Goal: Obtain resource: Download file/media

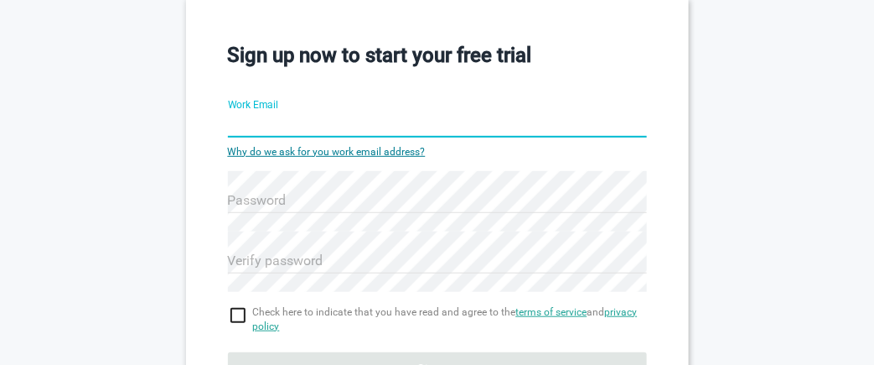
type input "23f2003511@ds.study.iitm.ac.in"
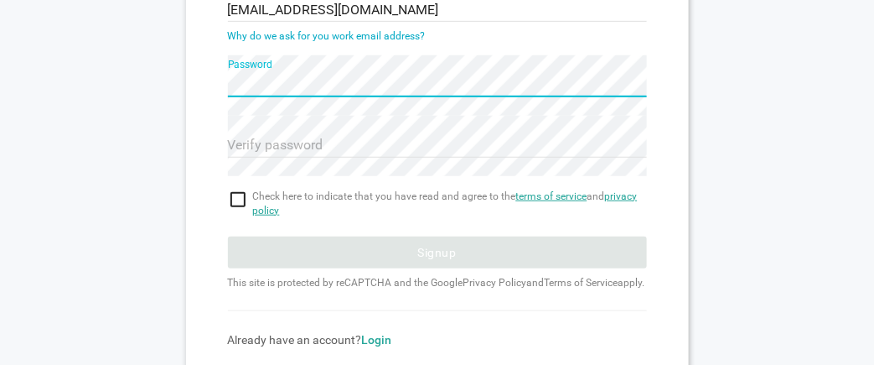
scroll to position [200, 0]
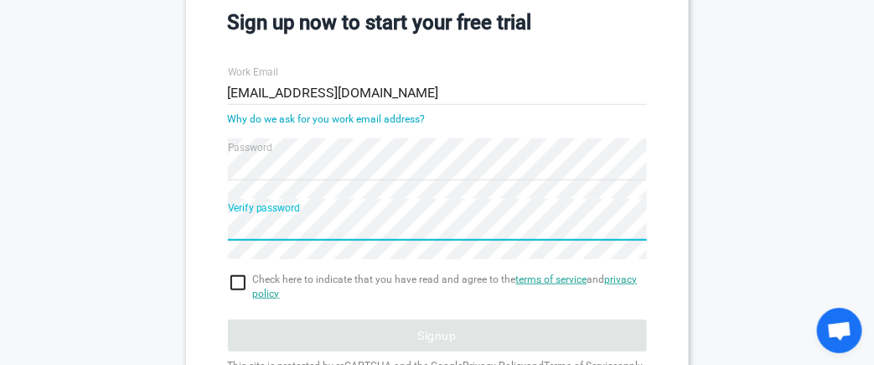
click at [234, 277] on input "checkbox" at bounding box center [437, 282] width 419 height 20
checkbox input "true"
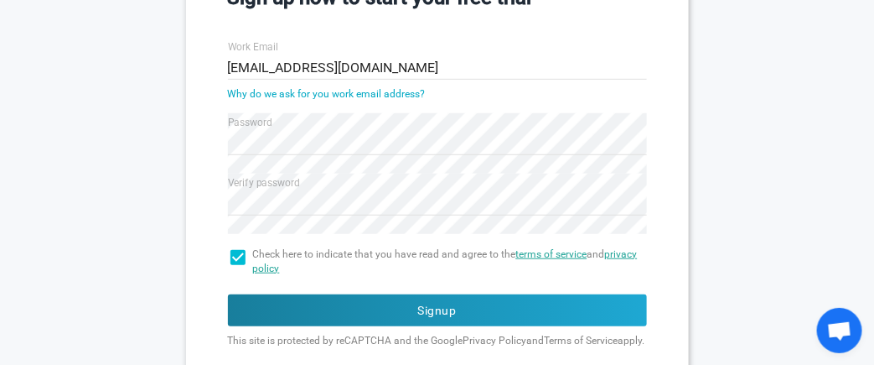
scroll to position [265, 0]
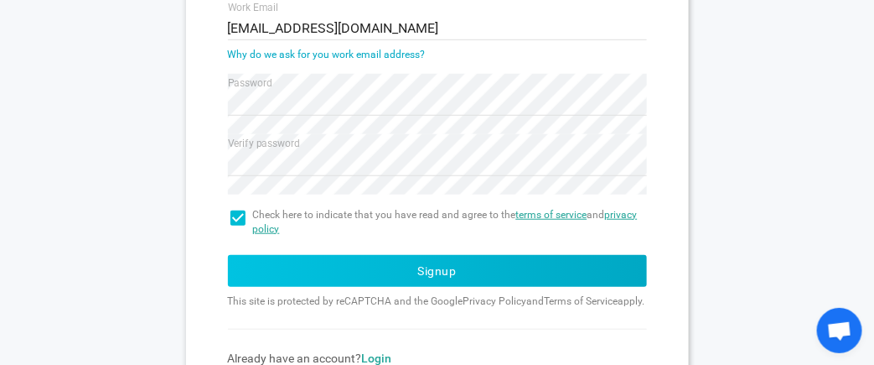
click at [476, 270] on button "Signup" at bounding box center [437, 271] width 419 height 32
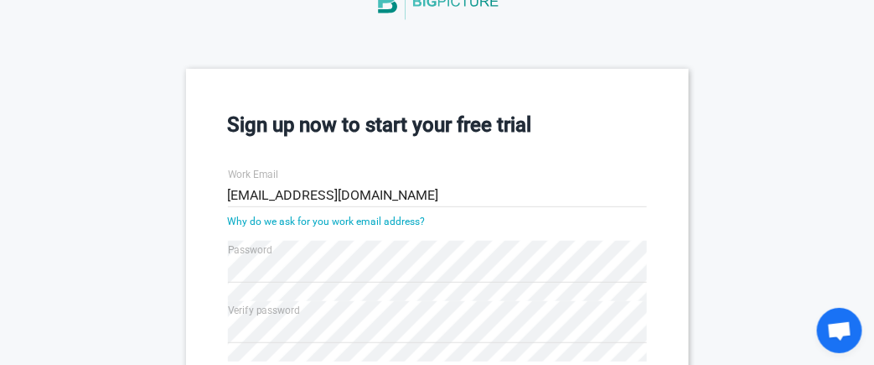
scroll to position [97, 0]
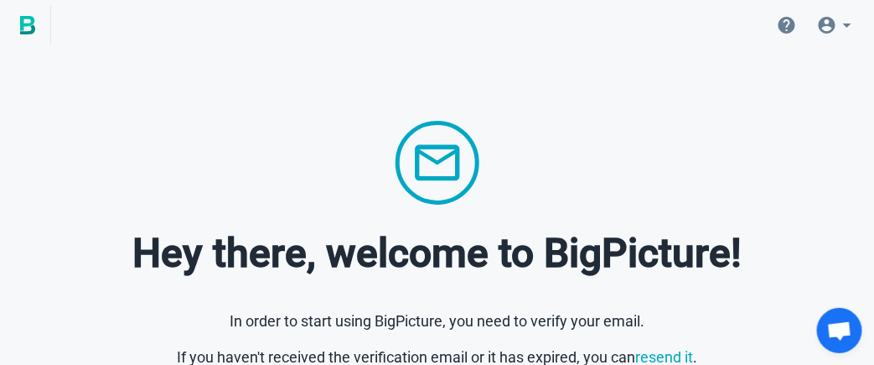
scroll to position [70, 0]
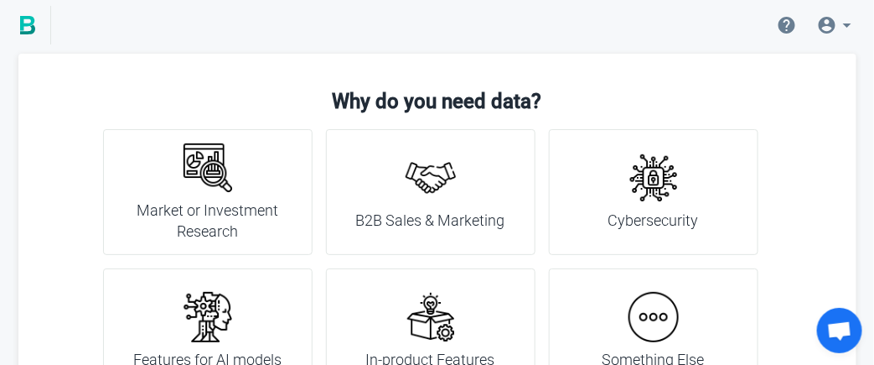
click at [272, 215] on h4 "Market or Investment Research" at bounding box center [208, 220] width 168 height 43
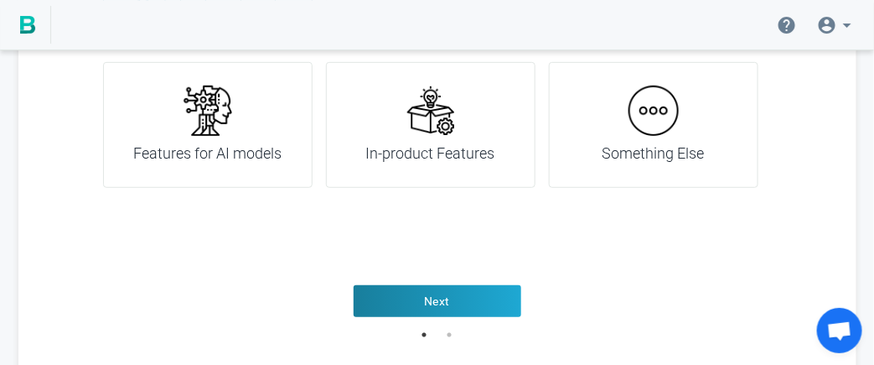
scroll to position [216, 0]
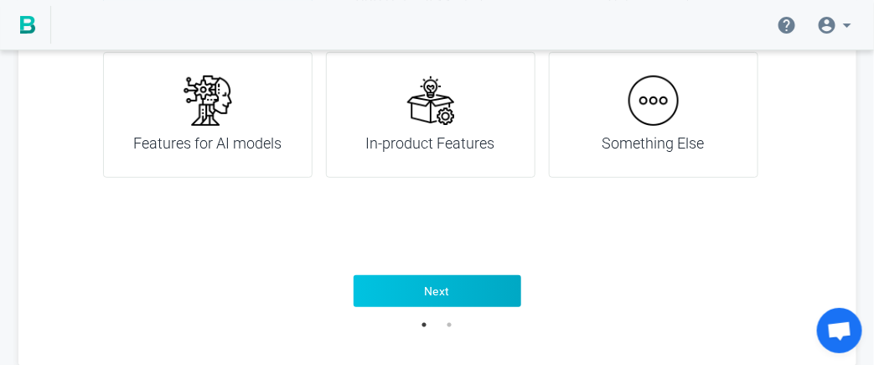
click at [451, 292] on button "Next" at bounding box center [438, 291] width 168 height 32
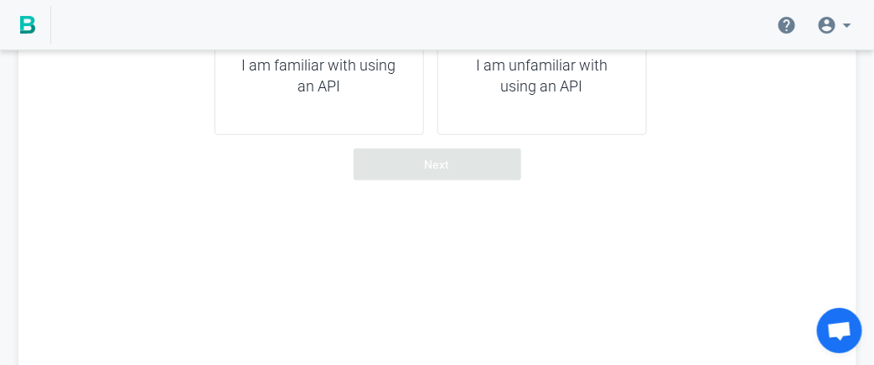
scroll to position [49, 0]
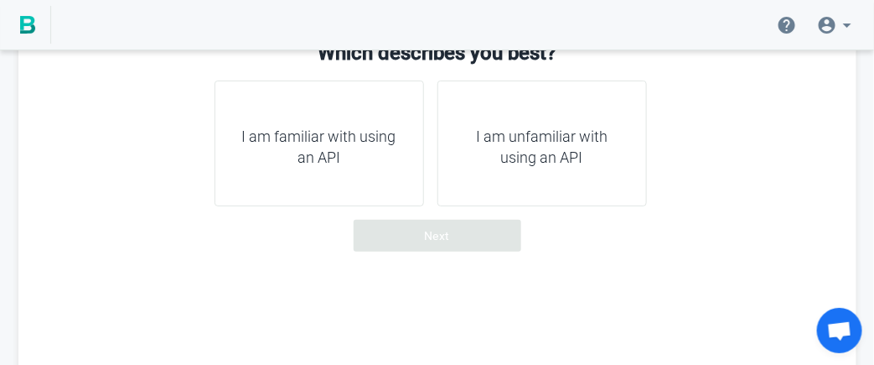
click at [354, 157] on h4 "I am familiar with using an API" at bounding box center [319, 147] width 168 height 43
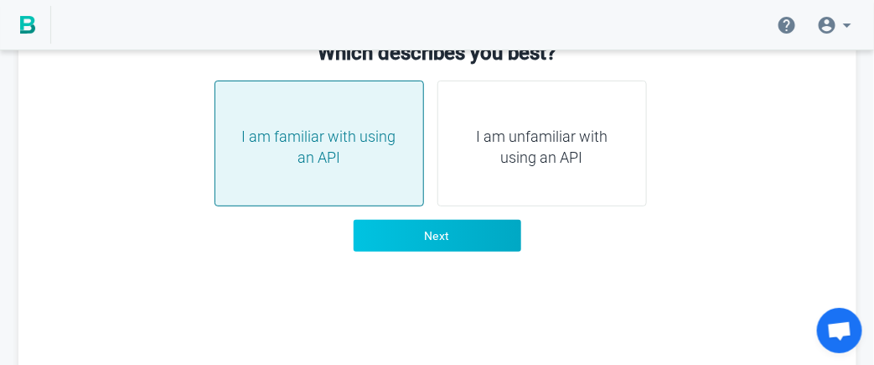
click at [469, 234] on button "Next" at bounding box center [437, 236] width 168 height 32
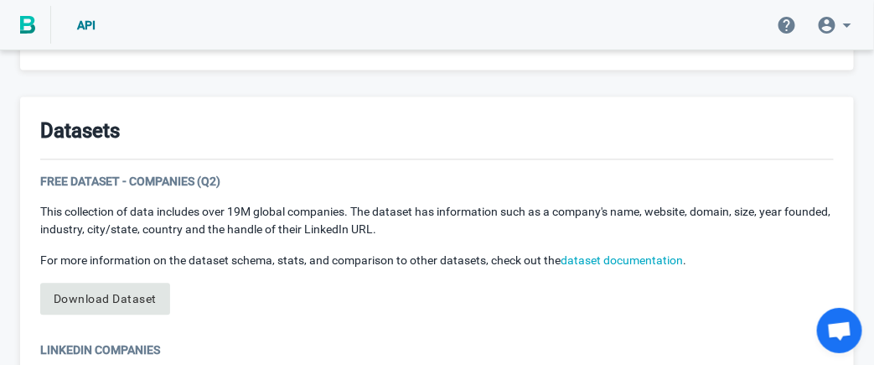
scroll to position [922, 0]
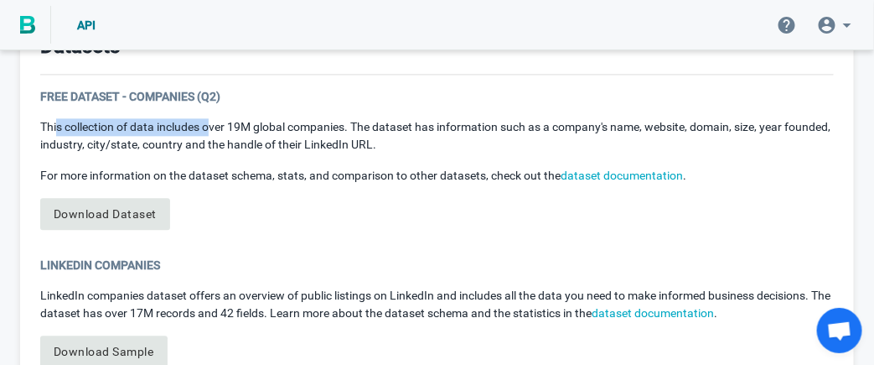
drag, startPoint x: 58, startPoint y: 123, endPoint x: 212, endPoint y: 122, distance: 154.2
click at [212, 122] on p "This collection of data includes over 19M global companies. The dataset has inf…" at bounding box center [437, 135] width 794 height 35
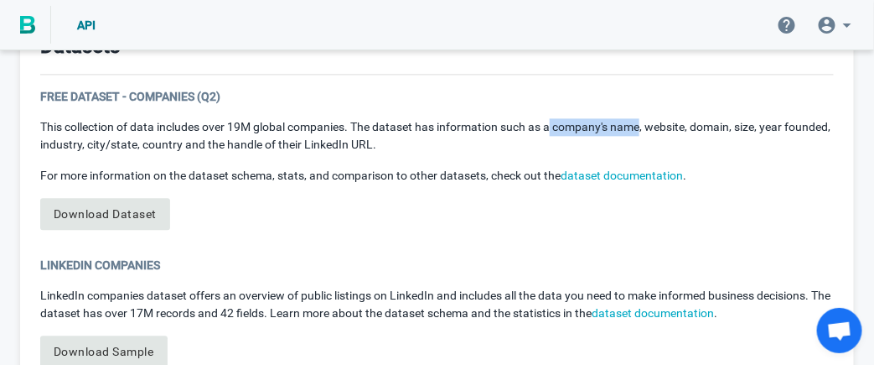
drag, startPoint x: 555, startPoint y: 122, endPoint x: 644, endPoint y: 116, distance: 89.9
click at [644, 118] on p "This collection of data includes over 19M global companies. The dataset has inf…" at bounding box center [437, 135] width 794 height 35
click at [707, 122] on p "This collection of data includes over 19M global companies. The dataset has inf…" at bounding box center [437, 135] width 794 height 35
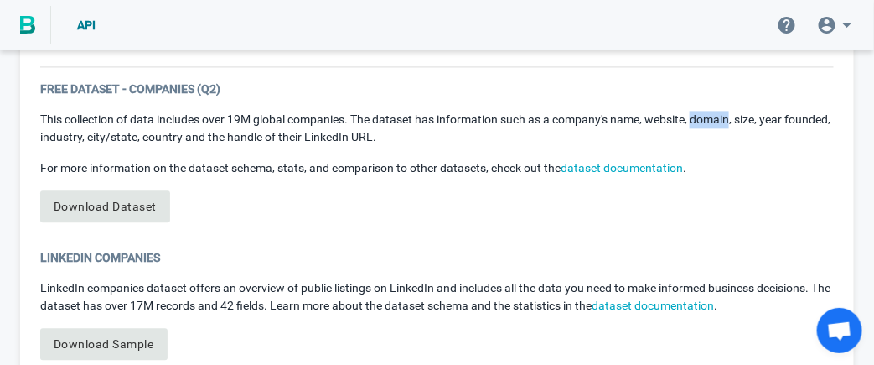
scroll to position [910, 0]
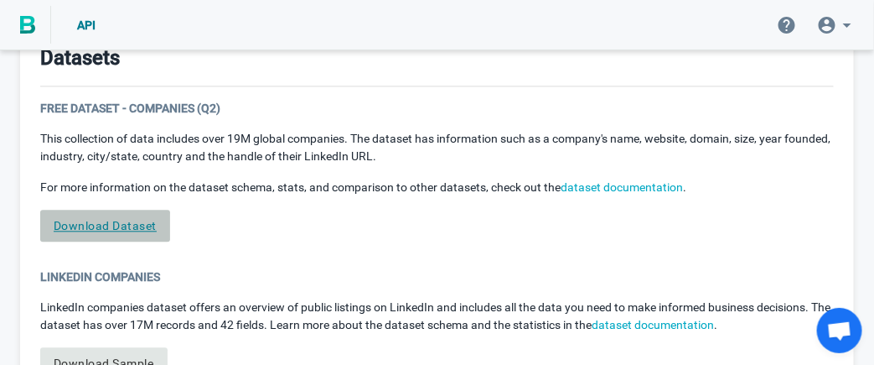
click at [116, 225] on link "Download Dataset" at bounding box center [105, 225] width 130 height 32
click at [106, 230] on link "Download Dataset" at bounding box center [105, 225] width 130 height 32
click at [116, 219] on link "Download Dataset" at bounding box center [105, 225] width 130 height 32
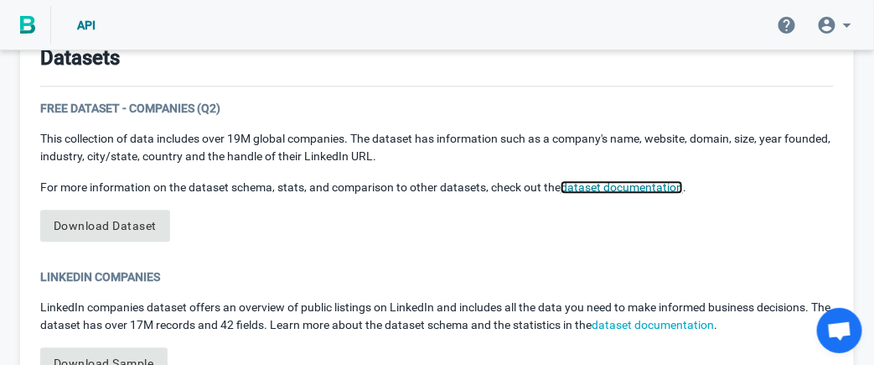
click at [655, 185] on link "dataset documentation" at bounding box center [622, 186] width 122 height 13
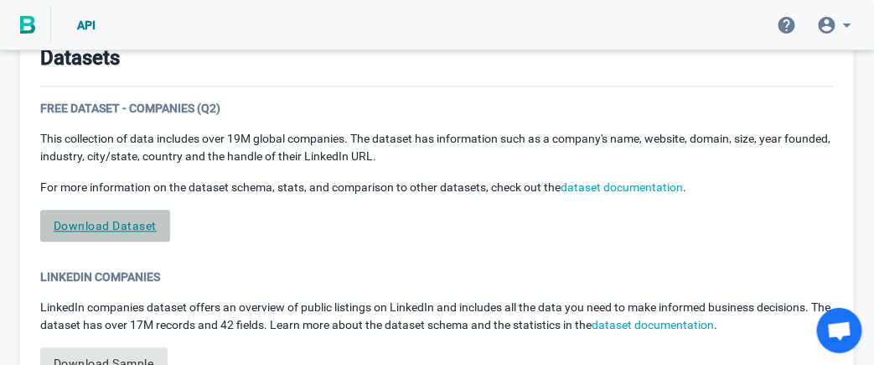
click at [75, 225] on link "Download Dataset" at bounding box center [105, 225] width 130 height 32
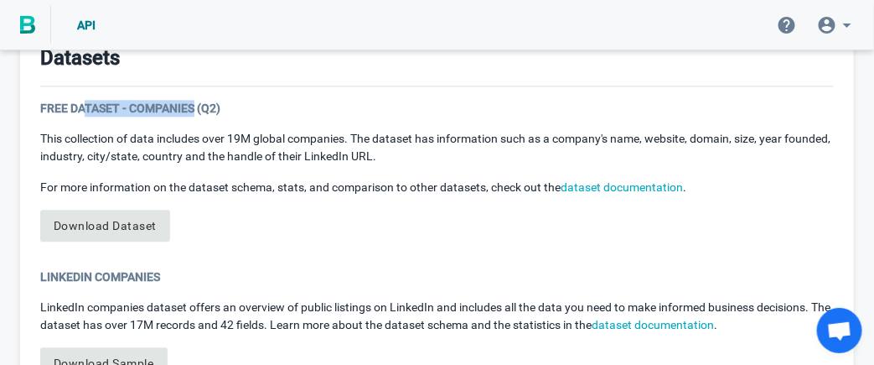
drag, startPoint x: 86, startPoint y: 109, endPoint x: 235, endPoint y: 96, distance: 149.8
click at [220, 100] on div "Free Dataset - Companies (Q2)" at bounding box center [437, 108] width 794 height 17
click at [235, 96] on div "Datasets Free Dataset - Companies (Q2) This collection of data includes over 19…" at bounding box center [437, 352] width 834 height 659
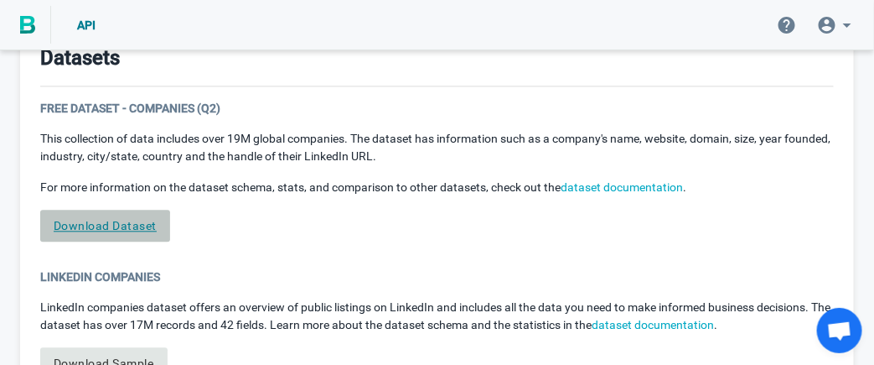
click at [142, 221] on link "Download Dataset" at bounding box center [105, 225] width 130 height 32
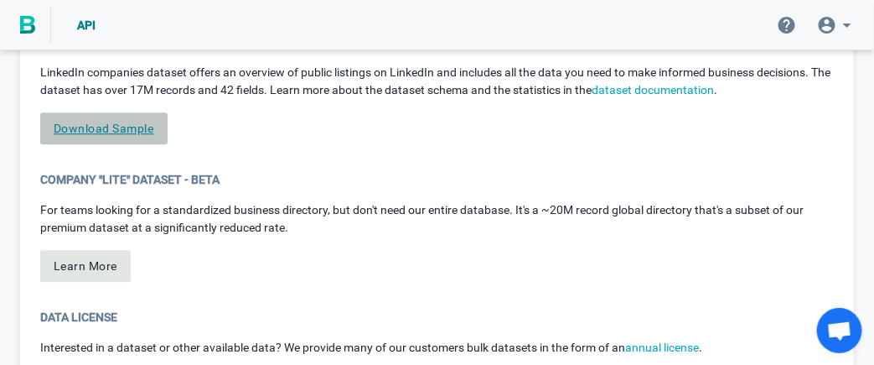
scroll to position [1161, 0]
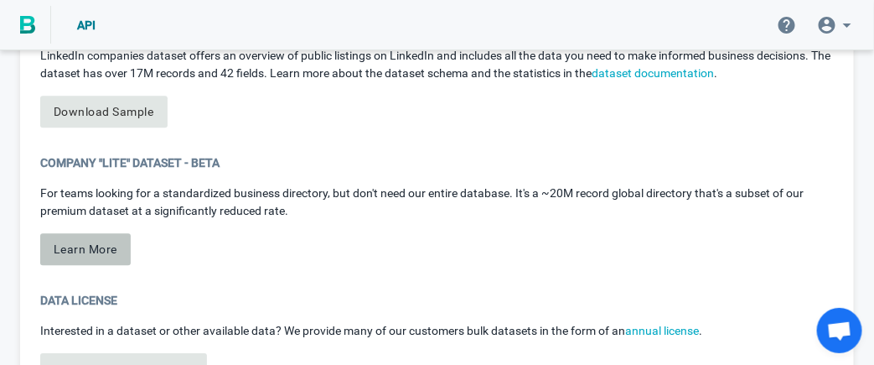
click at [114, 249] on button "Learn More" at bounding box center [85, 249] width 91 height 32
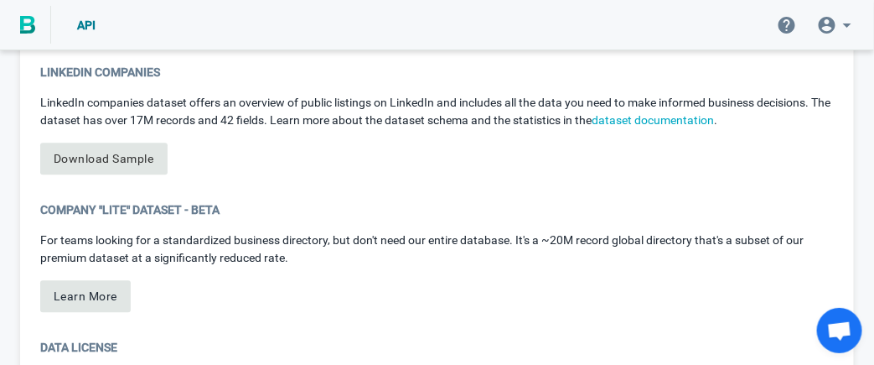
scroll to position [1078, 0]
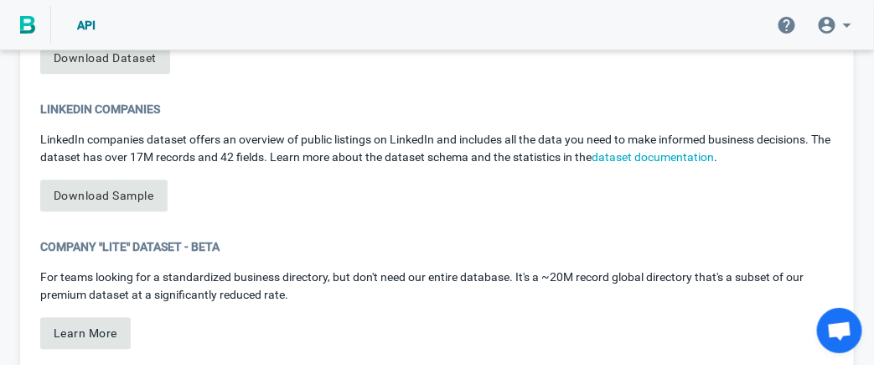
click at [107, 245] on div "Company "Lite" Dataset - Beta" at bounding box center [437, 246] width 794 height 17
click at [215, 273] on p "For teams looking for a standardized business directory, but don't need our ent…" at bounding box center [437, 285] width 794 height 35
click at [117, 331] on button "Learn More" at bounding box center [85, 333] width 91 height 32
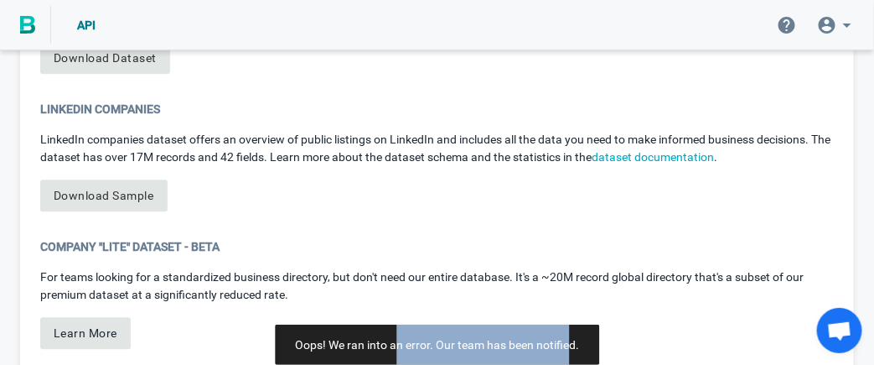
drag, startPoint x: 395, startPoint y: 323, endPoint x: 571, endPoint y: 348, distance: 178.5
click at [571, 348] on div "Oops! We ran into an error. Our team has been notified." at bounding box center [437, 344] width 284 height 40
click at [571, 348] on span "Oops! We ran into an error. Our team has been notified." at bounding box center [437, 344] width 284 height 13
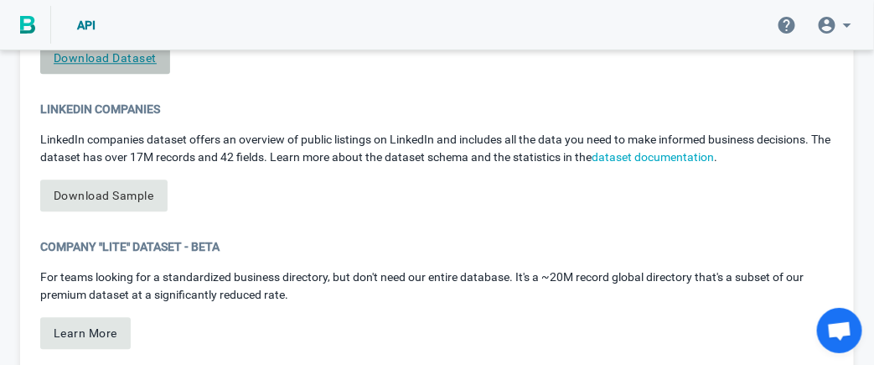
click at [145, 67] on link "Download Dataset" at bounding box center [105, 58] width 130 height 32
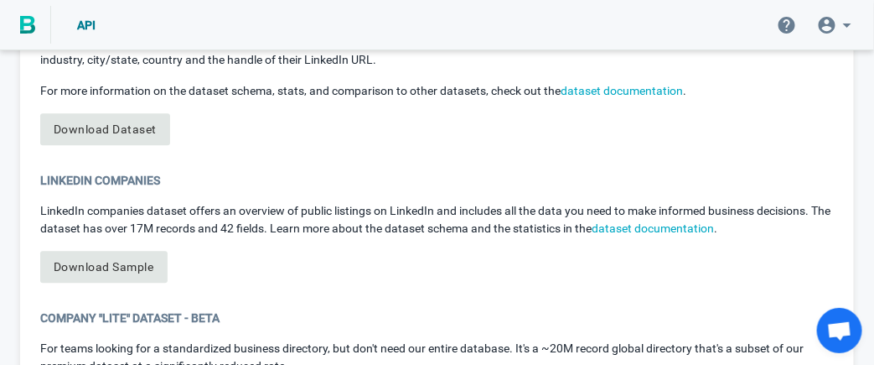
scroll to position [910, 0]
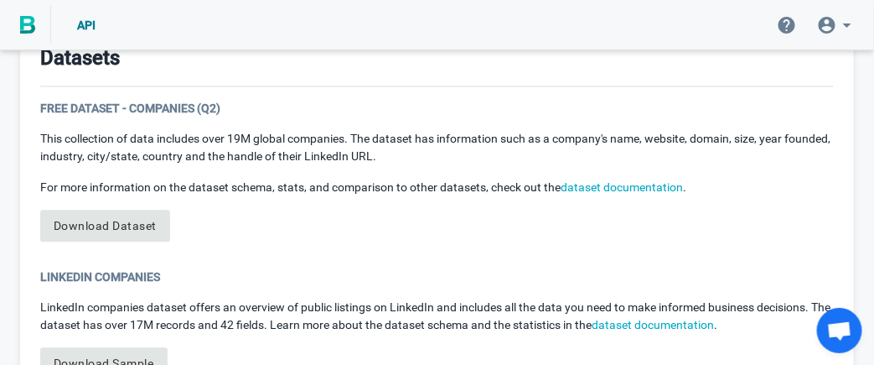
drag, startPoint x: 102, startPoint y: 212, endPoint x: 605, endPoint y: 135, distance: 508.7
click at [605, 135] on p "This collection of data includes over 19M global companies. The dataset has inf…" at bounding box center [437, 147] width 794 height 35
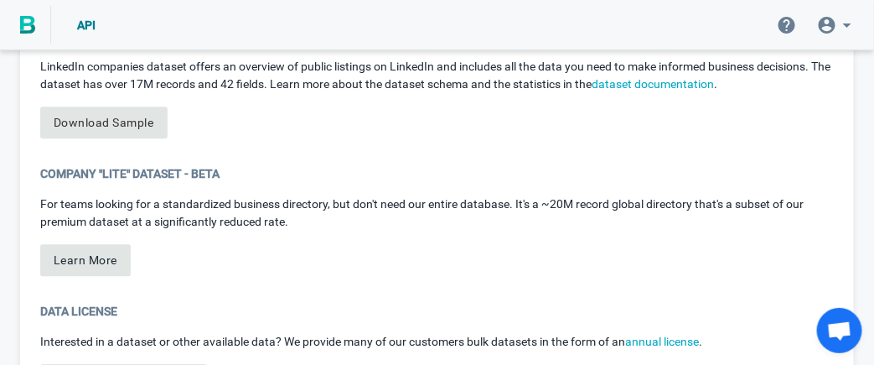
scroll to position [1161, 0]
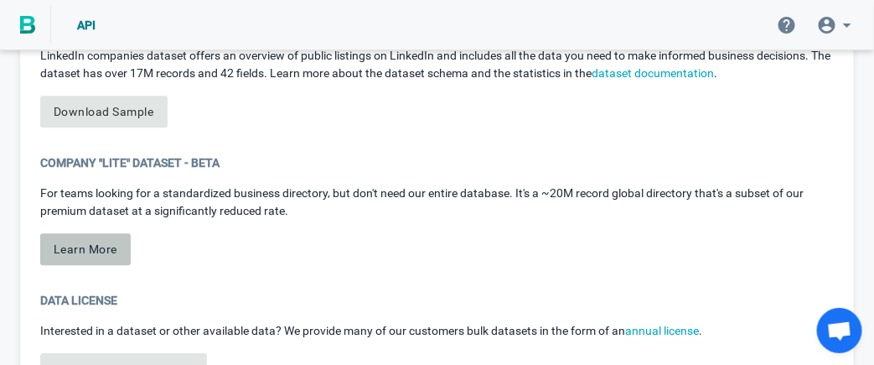
click at [103, 246] on button "Learn More" at bounding box center [85, 249] width 91 height 32
